Goal: Navigation & Orientation: Find specific page/section

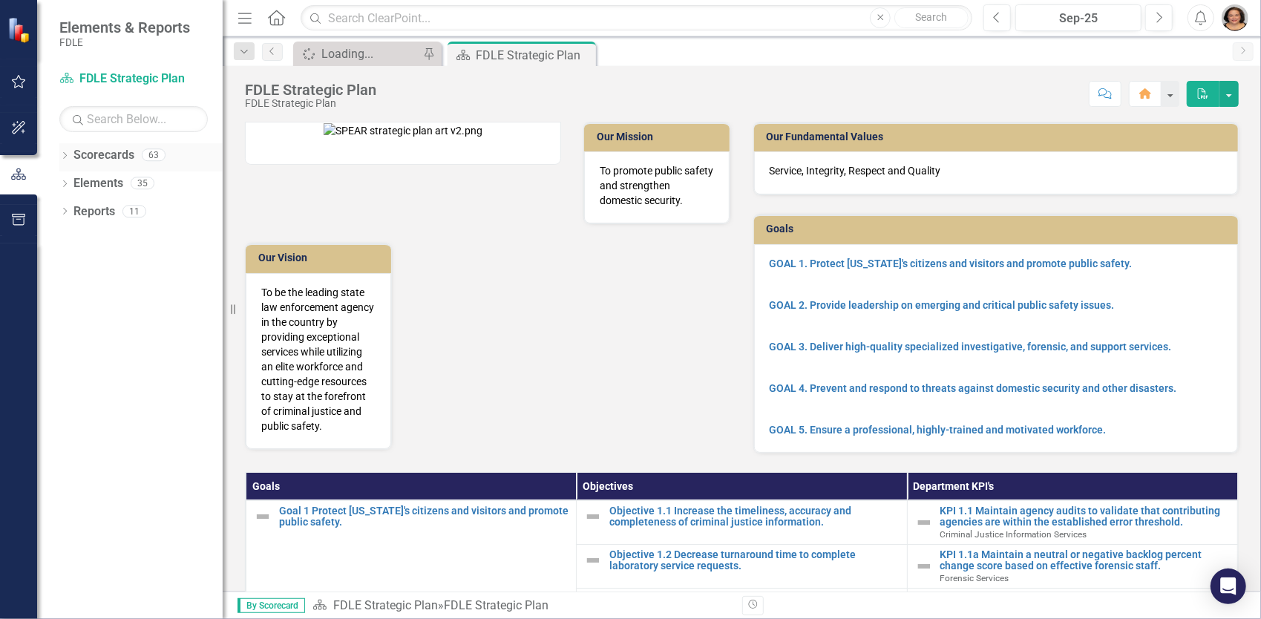
click at [62, 153] on icon "Dropdown" at bounding box center [64, 157] width 10 height 8
click at [75, 235] on icon "Dropdown" at bounding box center [72, 239] width 11 height 9
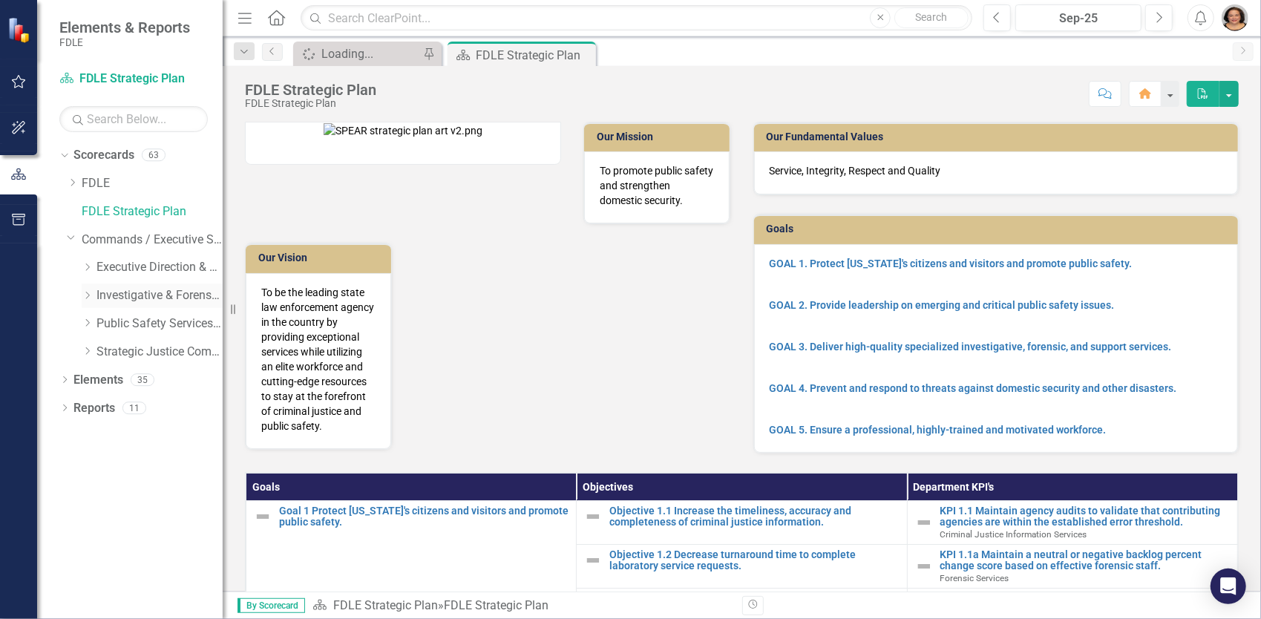
click at [110, 293] on link "Investigative & Forensic Services Command" at bounding box center [159, 295] width 126 height 17
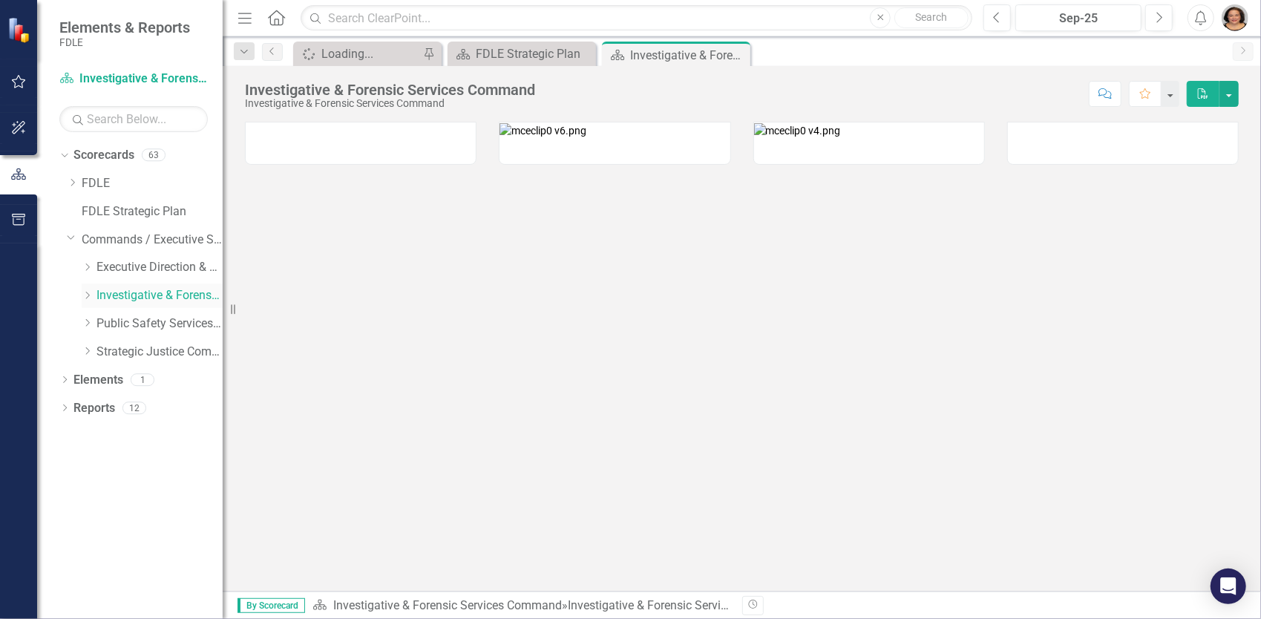
click at [85, 296] on icon "Dropdown" at bounding box center [87, 295] width 11 height 9
click at [107, 350] on icon "Dropdown" at bounding box center [101, 351] width 11 height 9
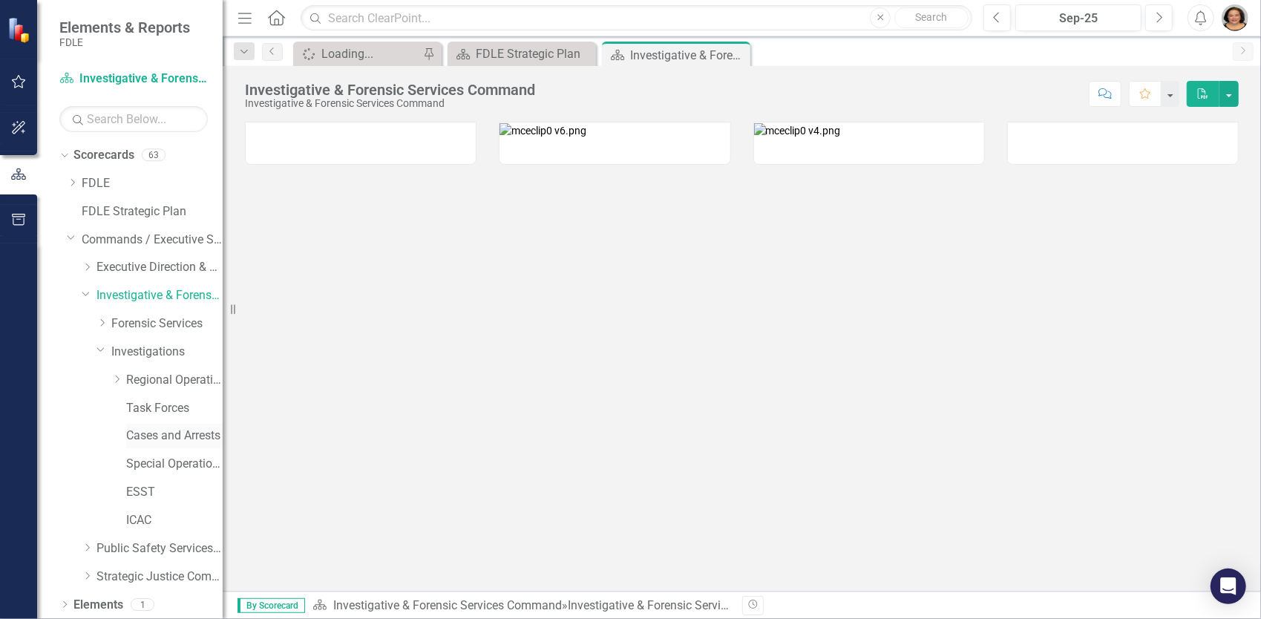
click at [157, 439] on link "Cases and Arrests" at bounding box center [174, 435] width 96 height 17
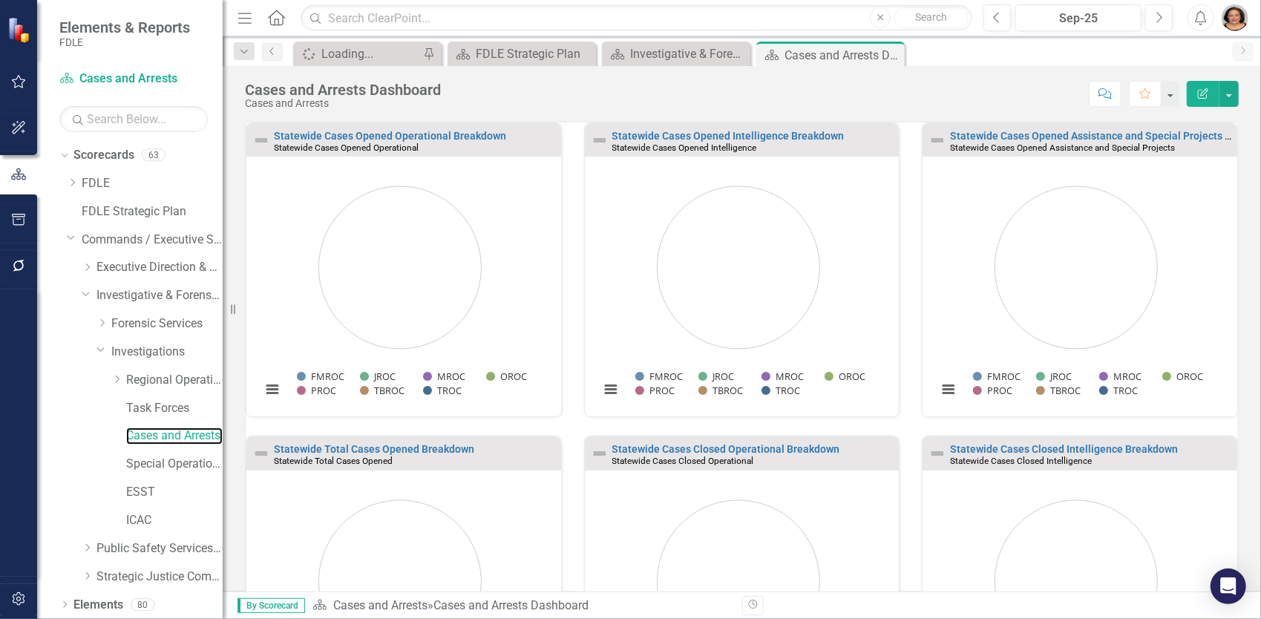
scroll to position [30, 0]
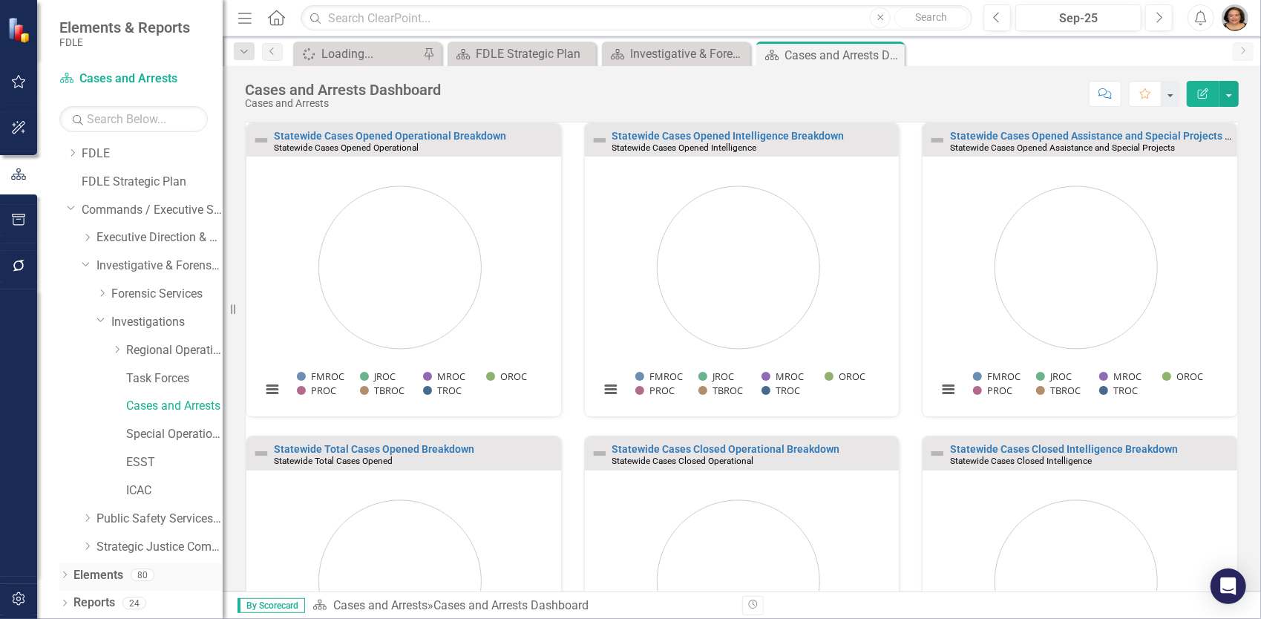
click at [68, 578] on icon "Dropdown" at bounding box center [64, 576] width 10 height 8
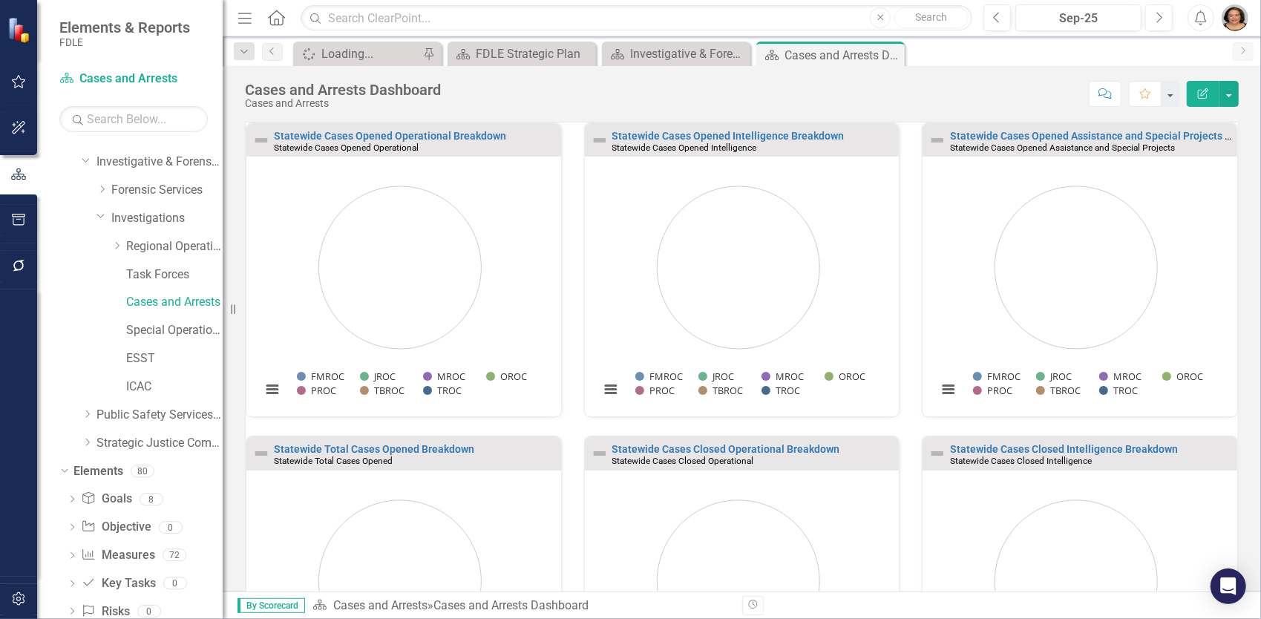
scroll to position [170, 0]
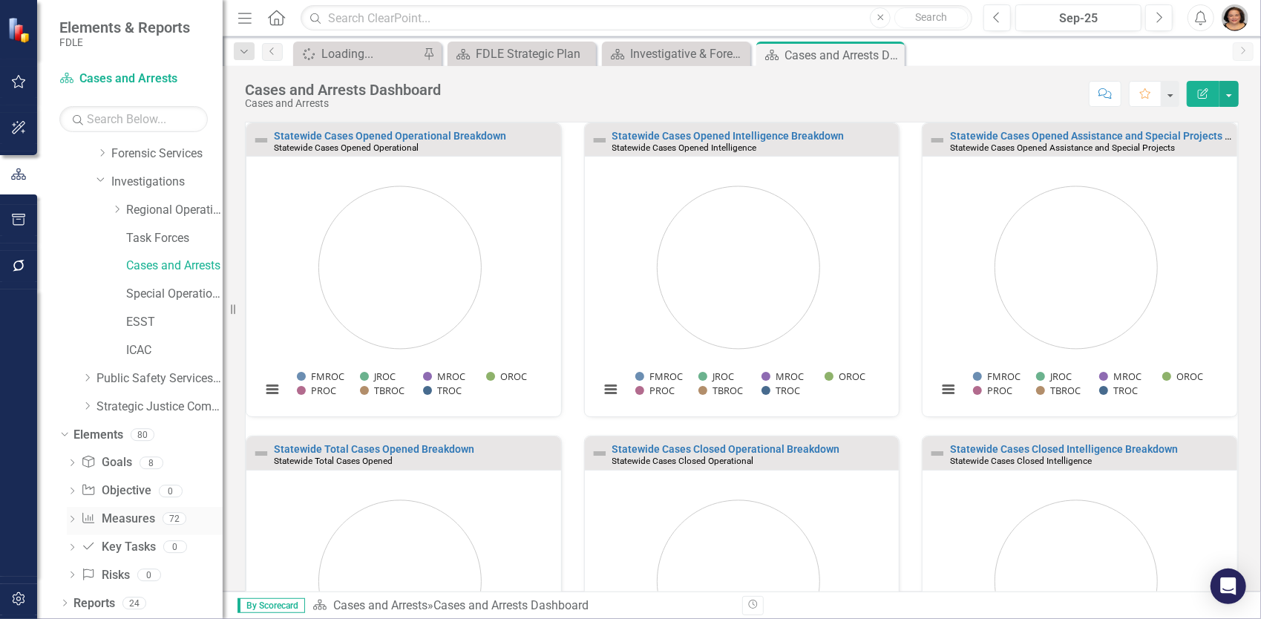
click at [104, 517] on link "Measure Measures" at bounding box center [117, 519] width 73 height 17
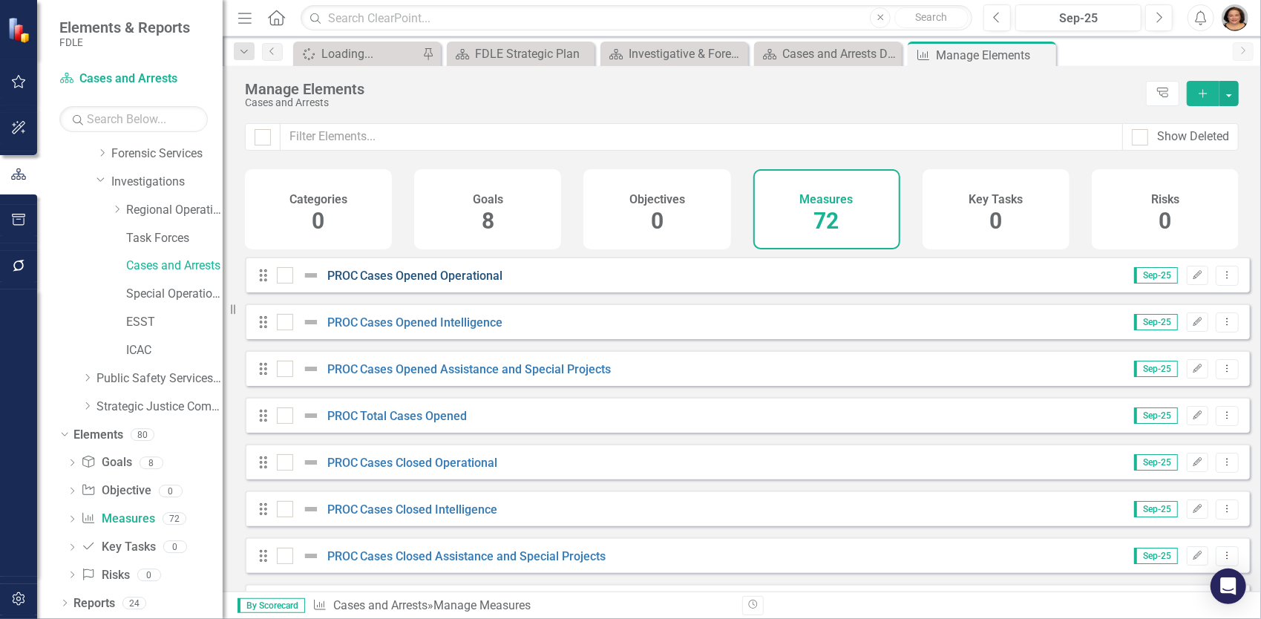
click at [416, 283] on link "PROC Cases Opened Operational" at bounding box center [415, 276] width 176 height 14
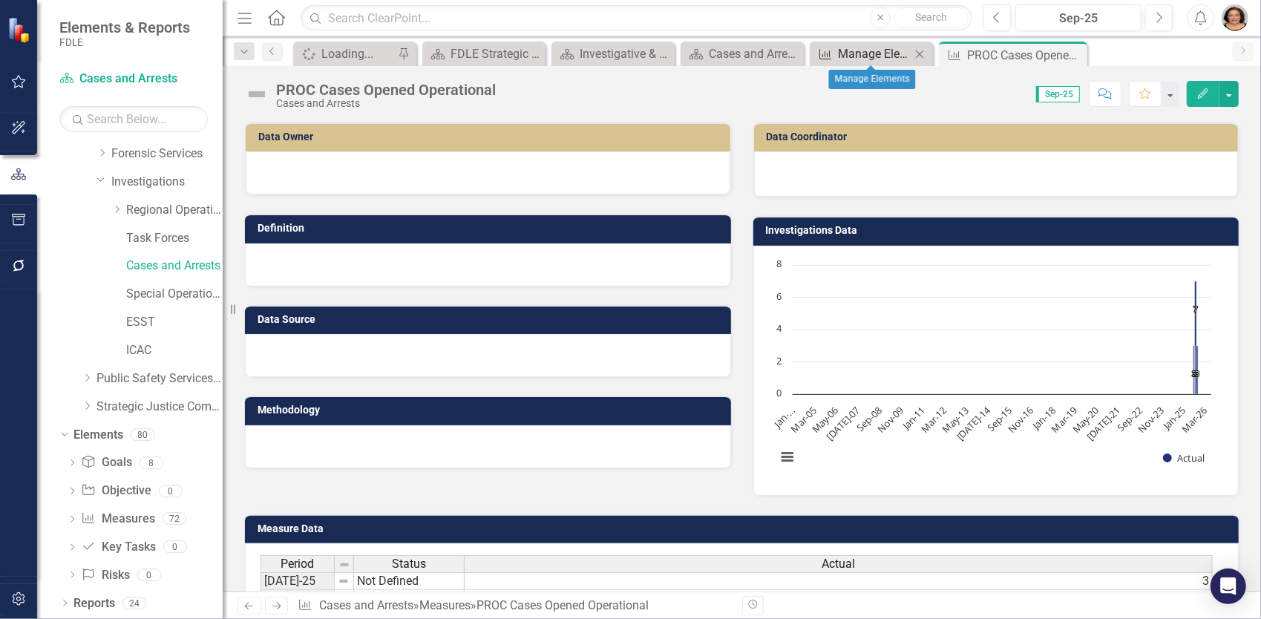
click at [855, 48] on div "Manage Elements" at bounding box center [874, 54] width 73 height 19
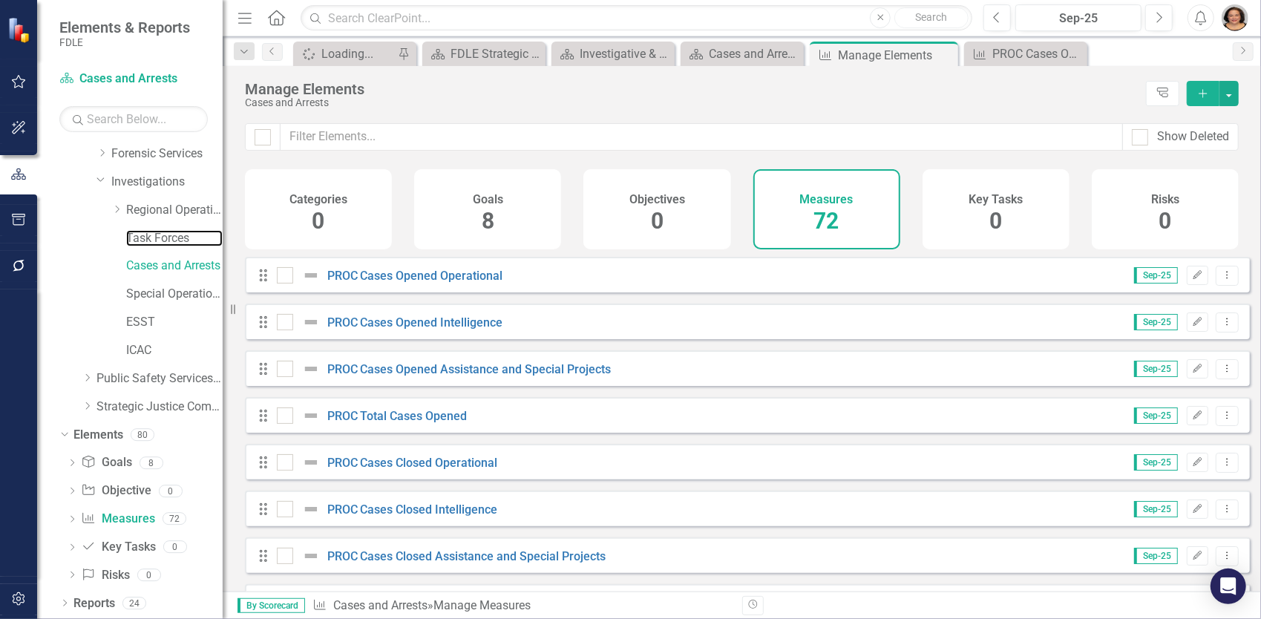
drag, startPoint x: 148, startPoint y: 232, endPoint x: 159, endPoint y: 224, distance: 12.8
click at [148, 232] on link "Task Forces" at bounding box center [174, 238] width 96 height 17
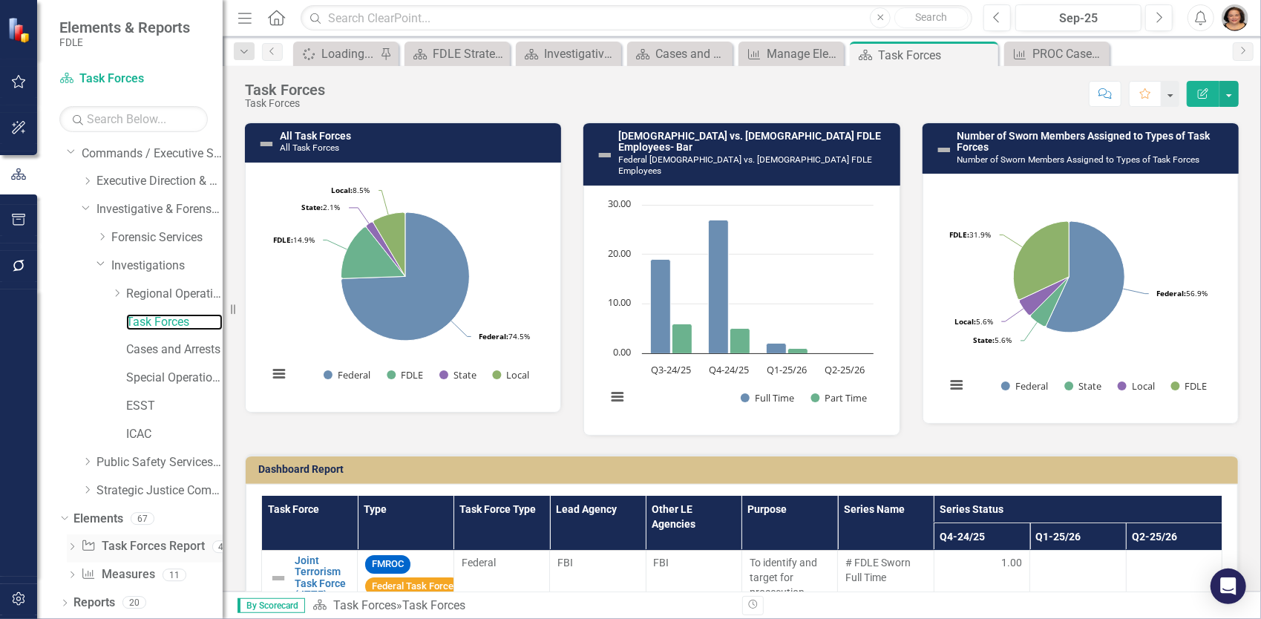
scroll to position [85, 0]
click at [125, 578] on link "Measure Measures" at bounding box center [117, 575] width 73 height 17
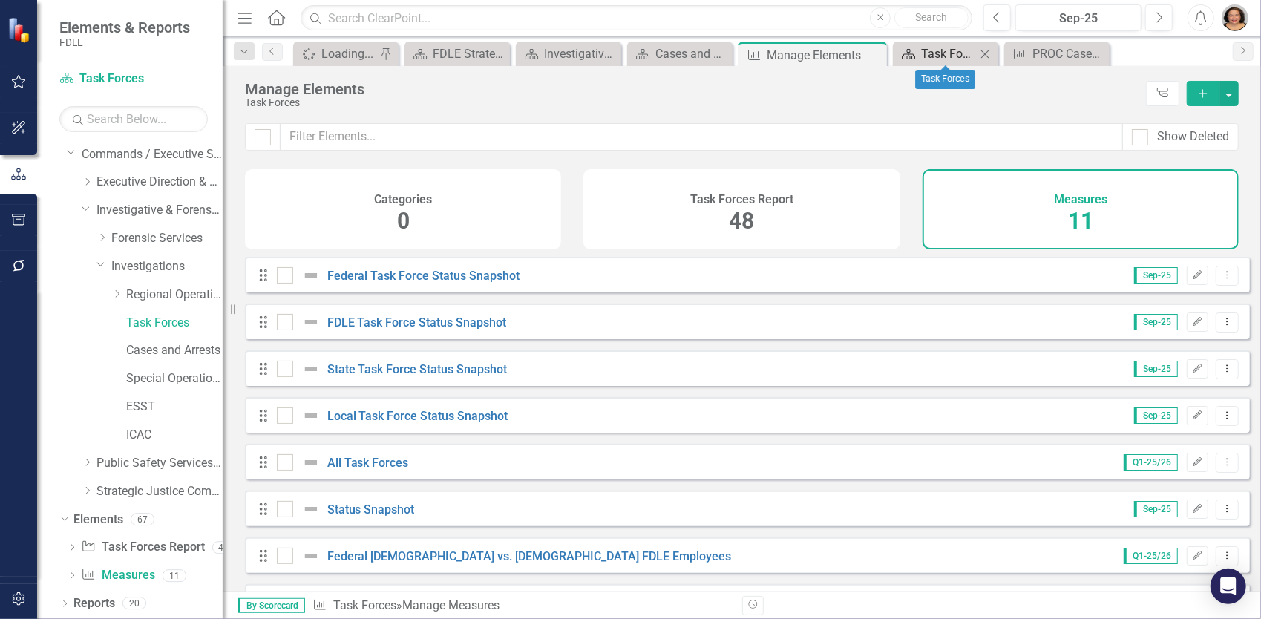
click at [968, 54] on div "Task Forces" at bounding box center [948, 54] width 55 height 19
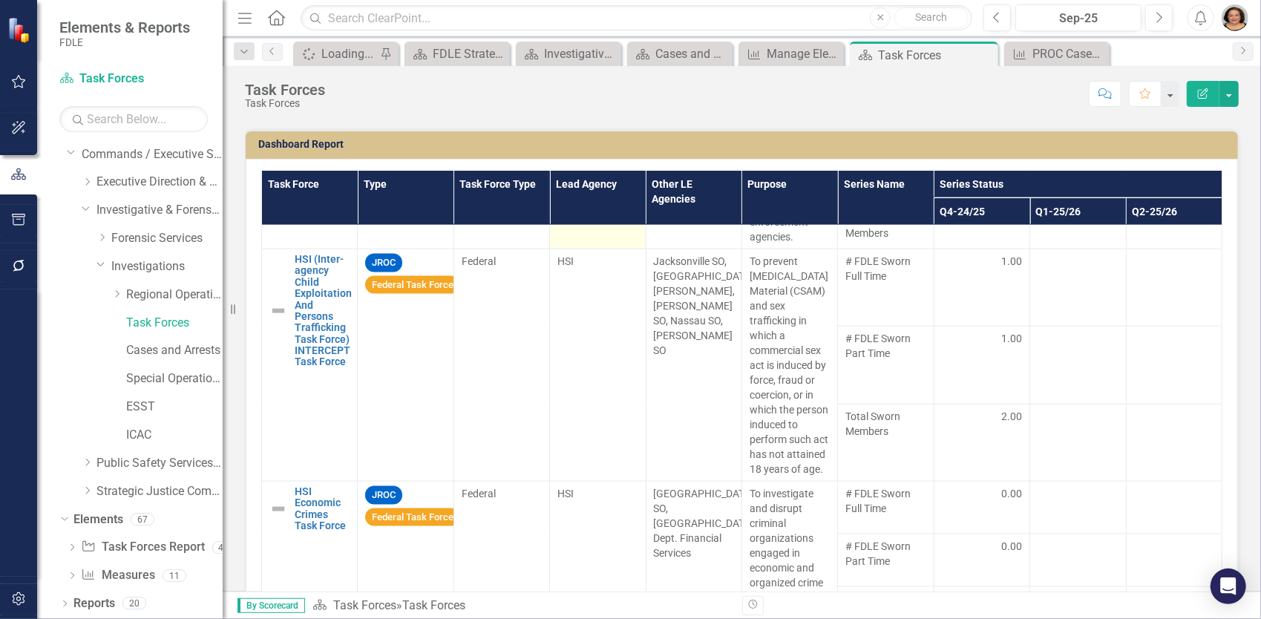
scroll to position [422, 0]
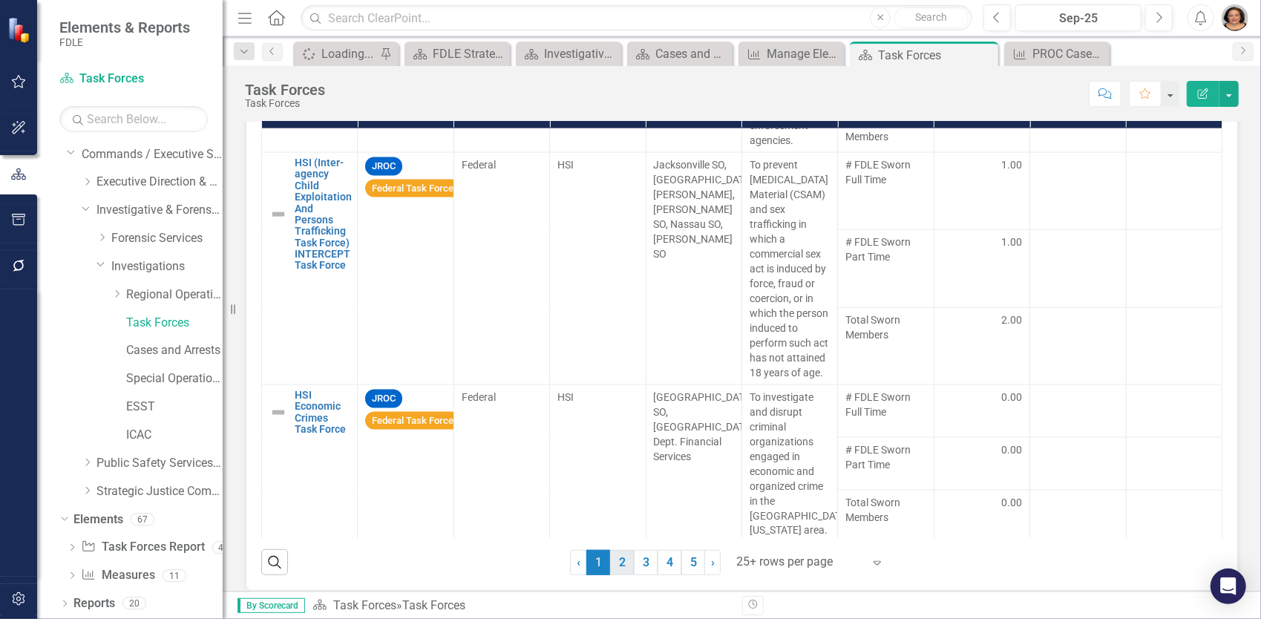
click at [620, 551] on link "2" at bounding box center [622, 562] width 24 height 25
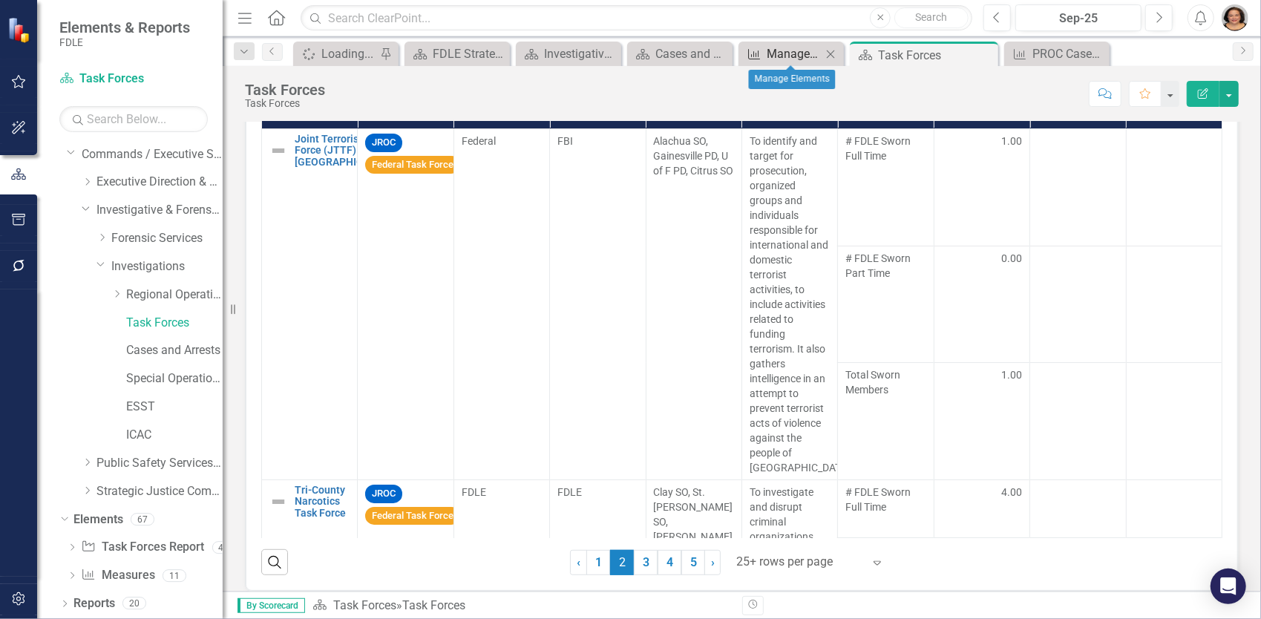
click at [791, 47] on div "Manage Elements" at bounding box center [794, 54] width 55 height 19
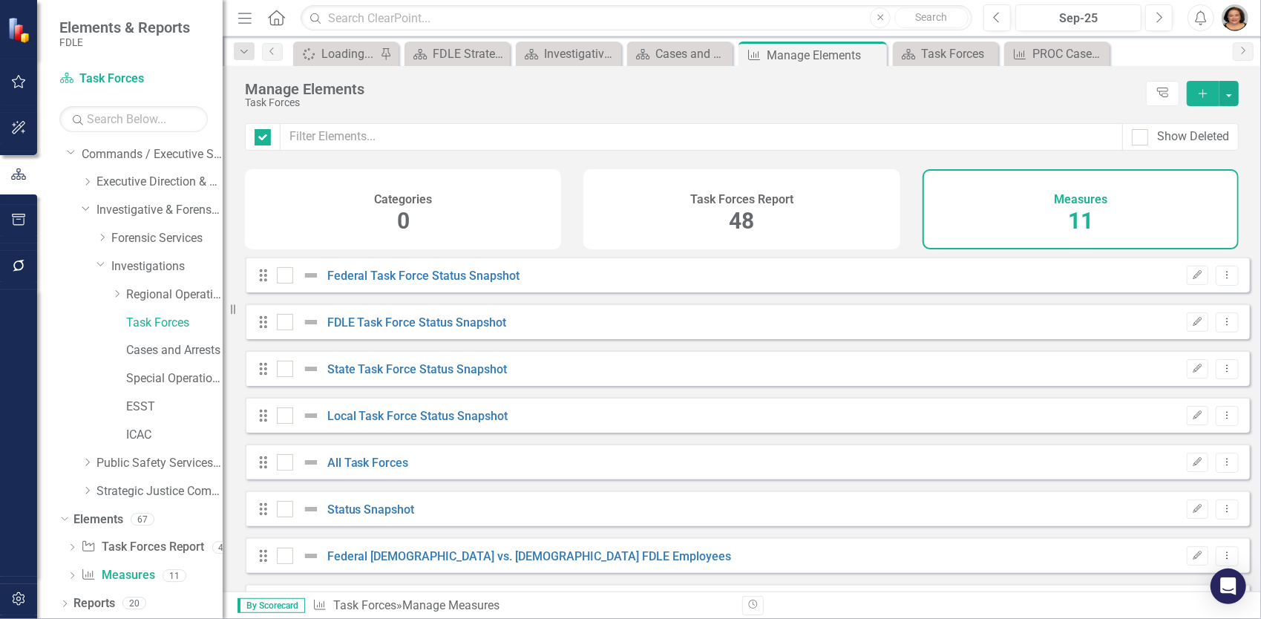
checkbox input "false"
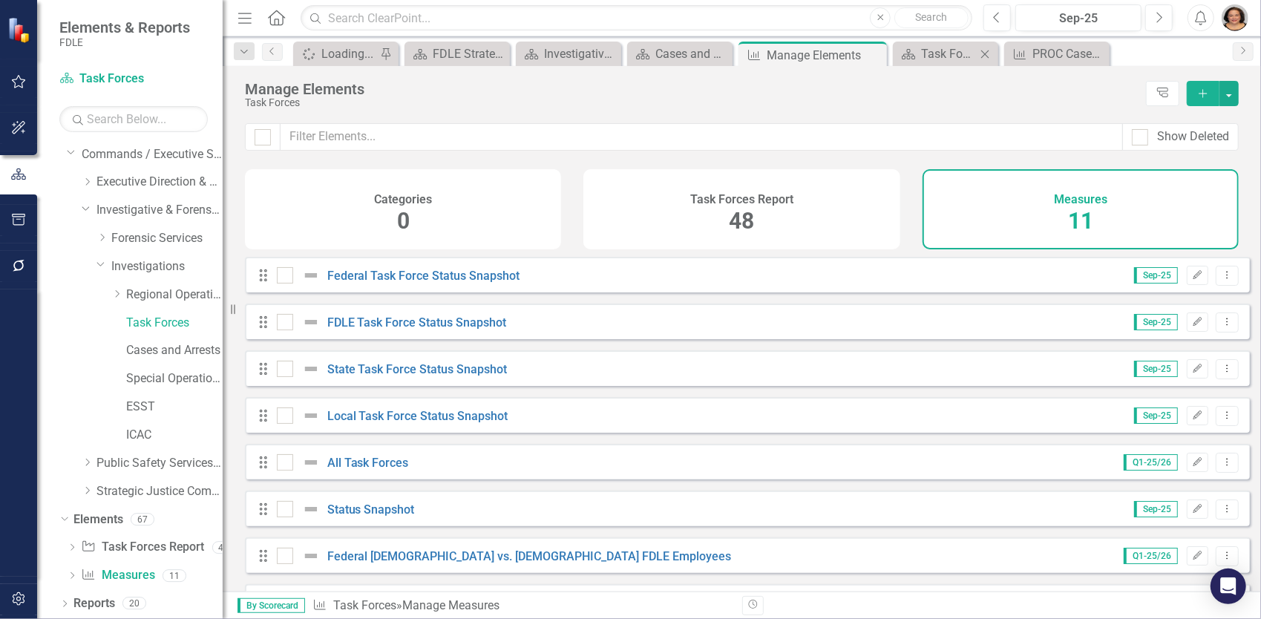
click at [948, 42] on div "Scorecard Task Forces Close" at bounding box center [945, 54] width 105 height 24
click at [960, 49] on div "Task Forces" at bounding box center [948, 54] width 55 height 19
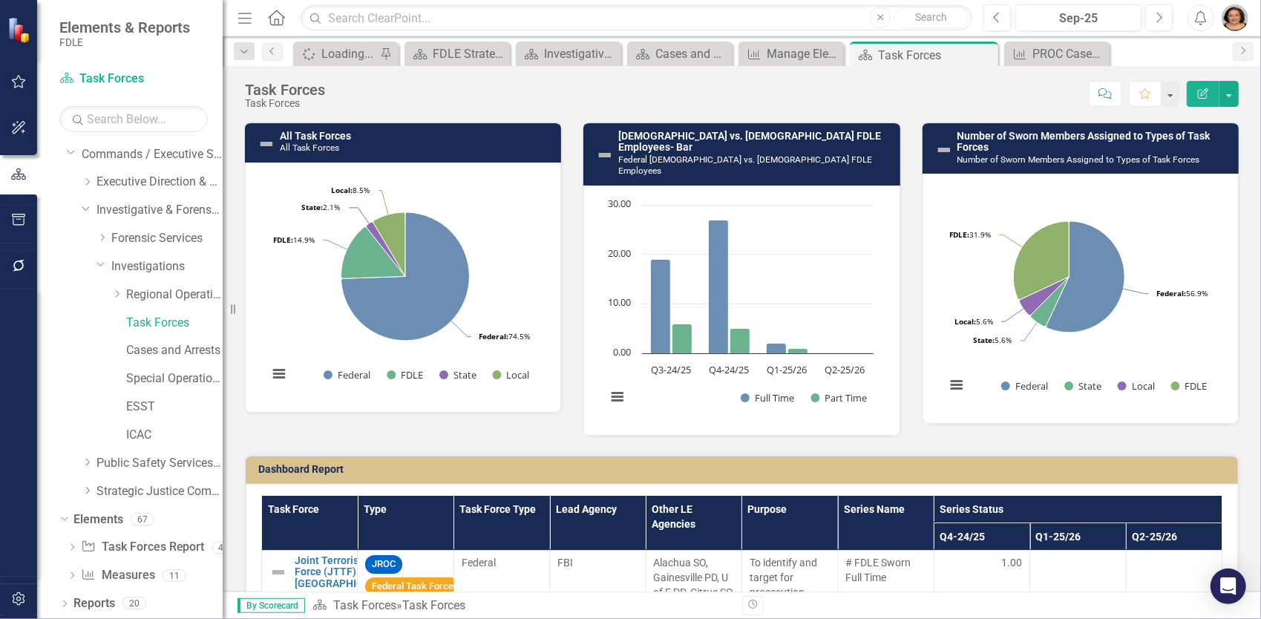
click at [1233, 17] on img "button" at bounding box center [1235, 17] width 27 height 27
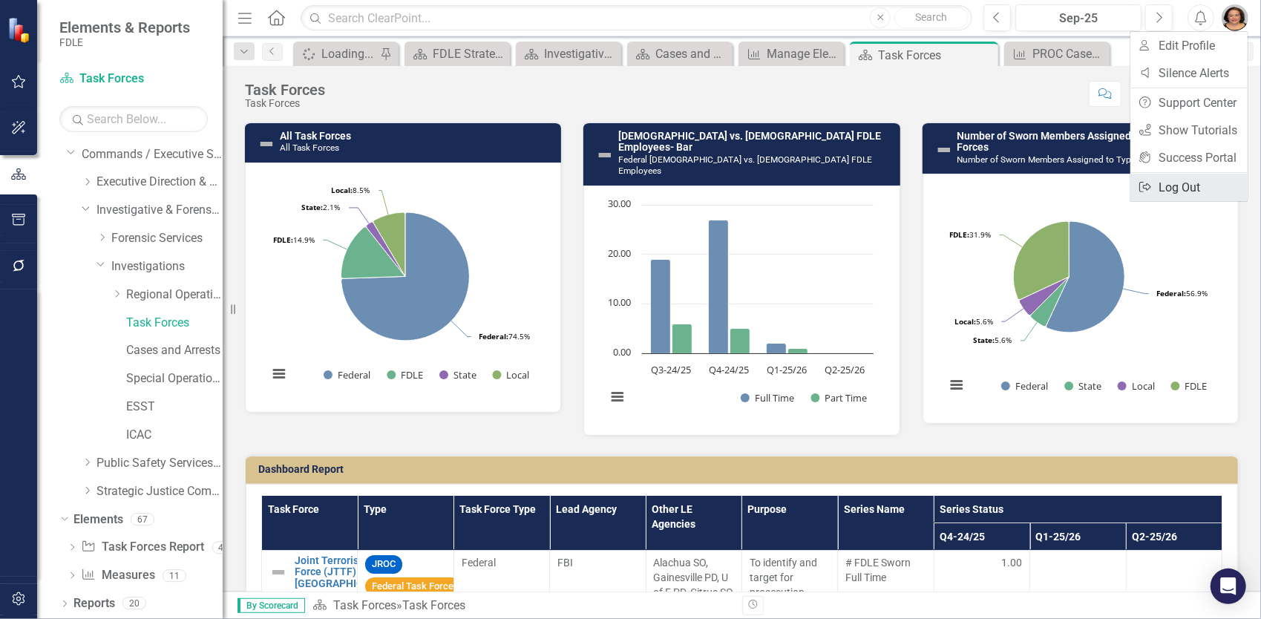
click at [1161, 183] on link "Logout Log Out" at bounding box center [1188, 187] width 117 height 27
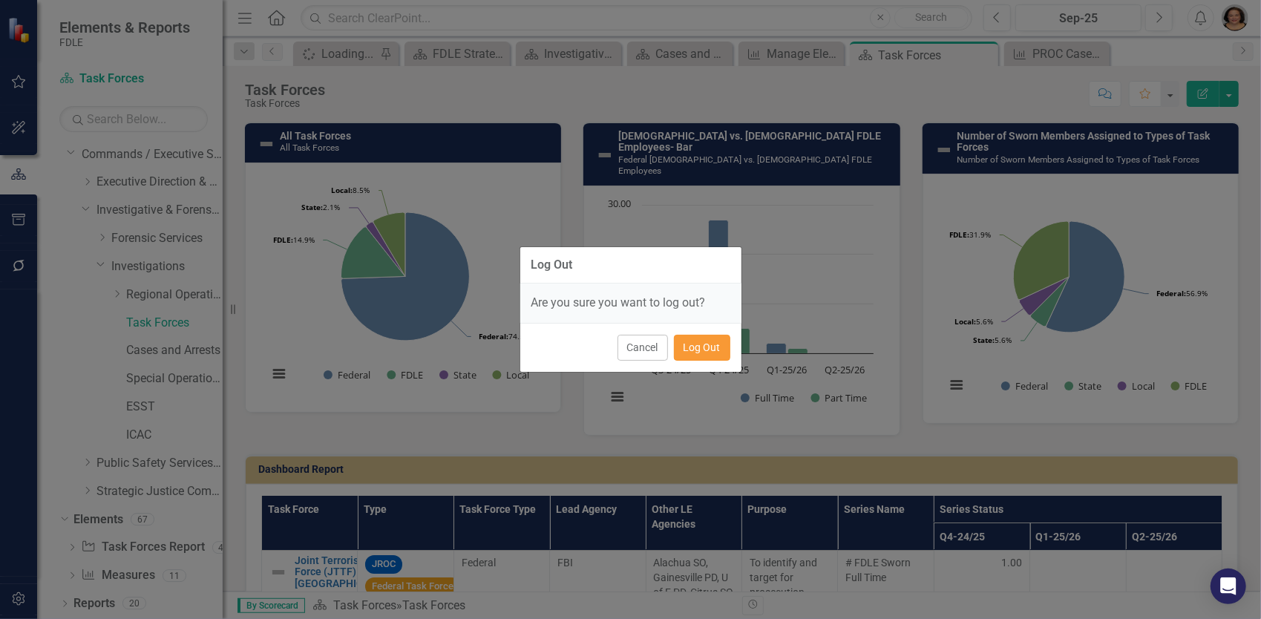
click at [701, 353] on button "Log Out" at bounding box center [702, 348] width 56 height 26
